Goal: Book appointment/travel/reservation

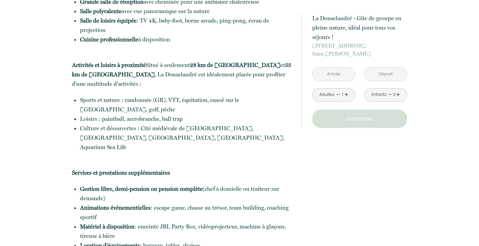
scroll to position [466, 0]
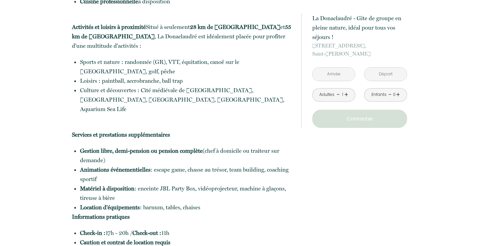
click at [335, 74] on input "text" at bounding box center [333, 74] width 42 height 13
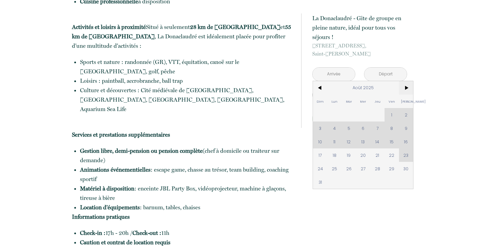
click at [407, 84] on span ">" at bounding box center [406, 87] width 14 height 13
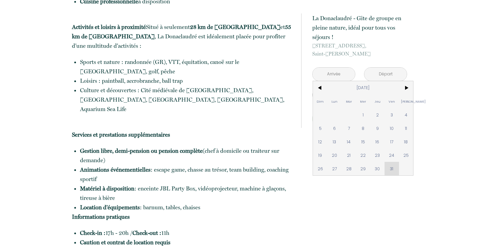
click at [407, 153] on span "25" at bounding box center [406, 154] width 14 height 13
type input "[DATE]"
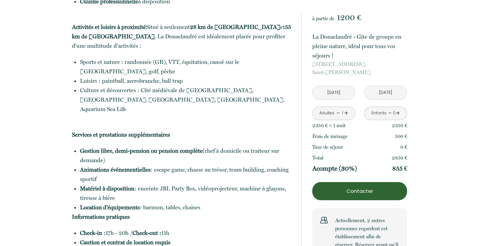
click at [314, 169] on p "Acompte (30%)" at bounding box center [334, 168] width 45 height 8
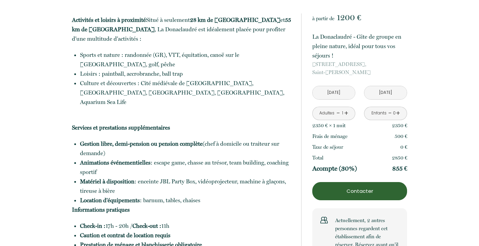
click at [344, 111] on link "+" at bounding box center [346, 113] width 4 height 10
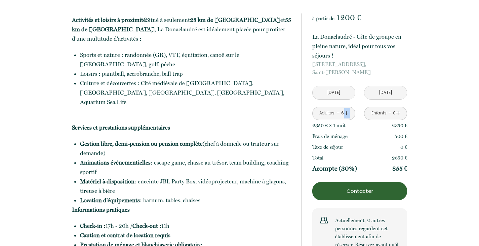
click at [347, 112] on link "+" at bounding box center [346, 113] width 4 height 10
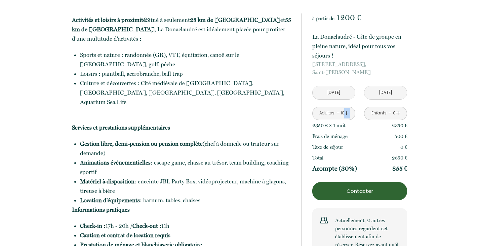
click at [347, 112] on link "+" at bounding box center [346, 113] width 4 height 10
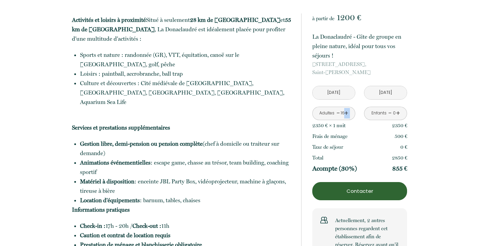
click at [347, 112] on link "+" at bounding box center [346, 113] width 4 height 10
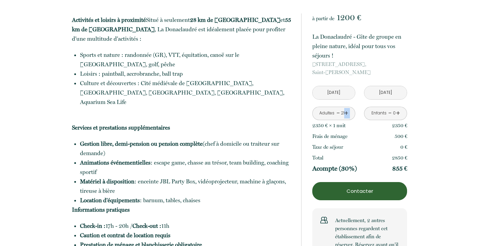
click at [347, 112] on link "+" at bounding box center [346, 113] width 4 height 10
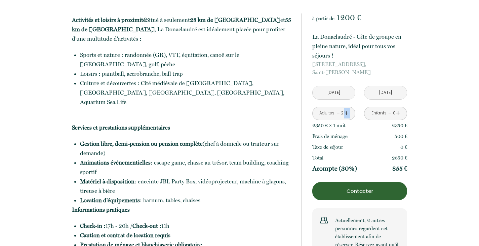
click at [347, 112] on link "+" at bounding box center [346, 113] width 4 height 10
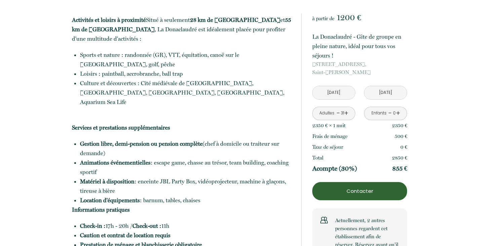
click at [347, 112] on link "+" at bounding box center [346, 113] width 4 height 10
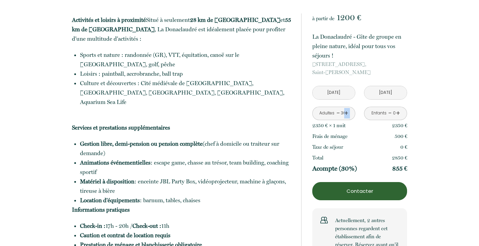
click at [347, 112] on link "+" at bounding box center [346, 113] width 4 height 10
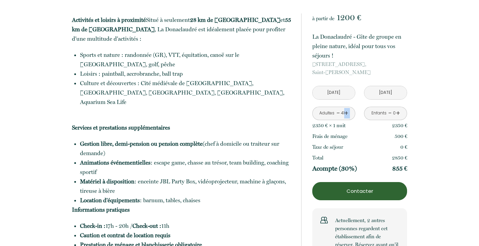
click at [347, 112] on link "+" at bounding box center [346, 113] width 4 height 10
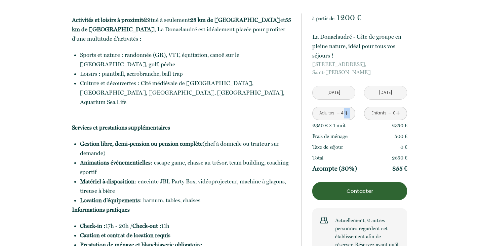
click at [347, 112] on link "+" at bounding box center [346, 113] width 4 height 10
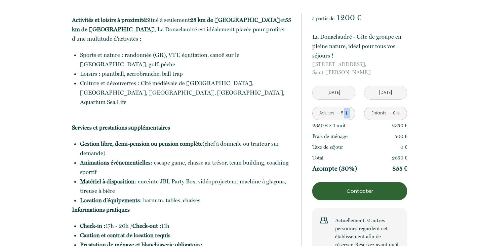
click at [347, 182] on button "Contacter" at bounding box center [359, 191] width 95 height 18
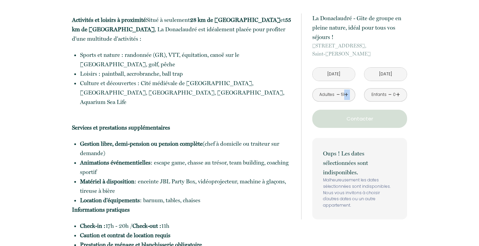
click at [346, 95] on link "+" at bounding box center [346, 94] width 4 height 10
click at [337, 95] on link "-" at bounding box center [338, 94] width 4 height 10
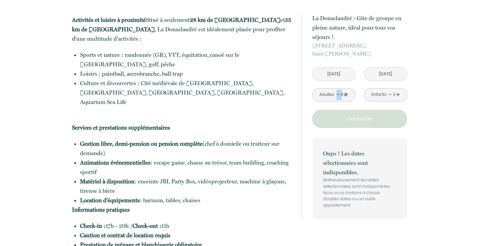
click at [337, 95] on link "-" at bounding box center [338, 94] width 4 height 10
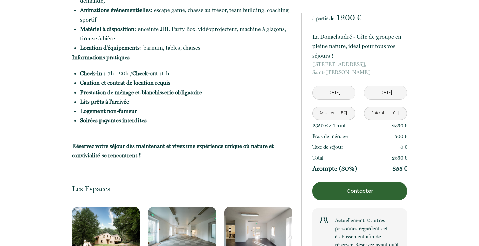
scroll to position [535, 0]
